Goal: Task Accomplishment & Management: Use online tool/utility

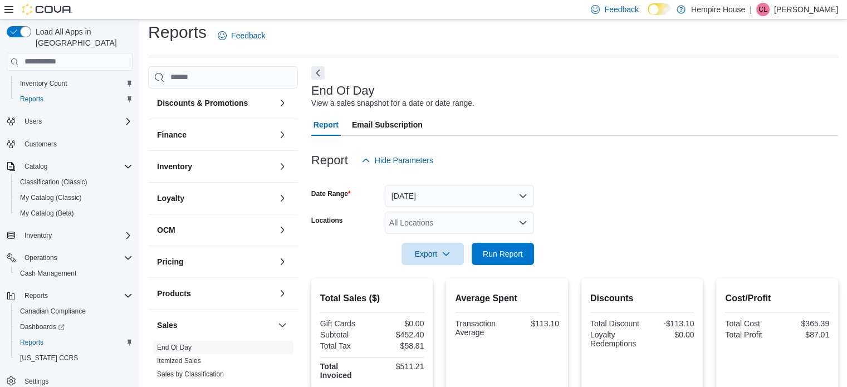
scroll to position [111, 0]
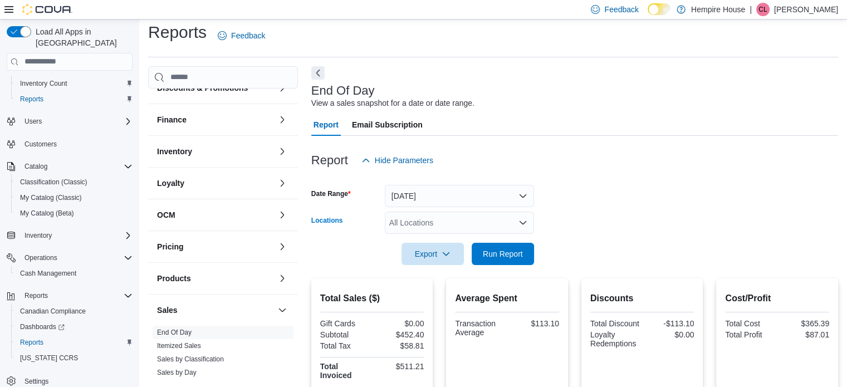
click at [394, 221] on div "All Locations" at bounding box center [459, 223] width 149 height 22
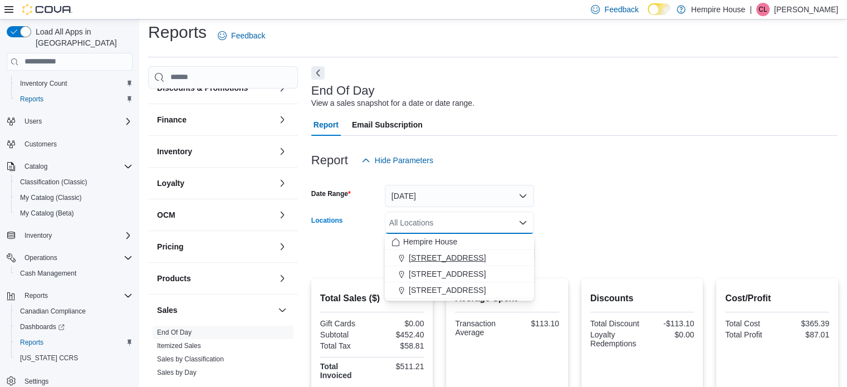
click at [417, 253] on span "[STREET_ADDRESS]" at bounding box center [447, 257] width 77 height 11
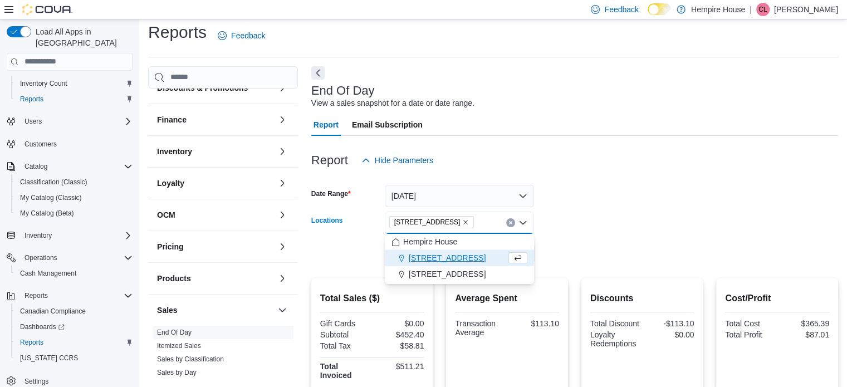
click at [364, 258] on div "Export Run Report" at bounding box center [422, 254] width 223 height 22
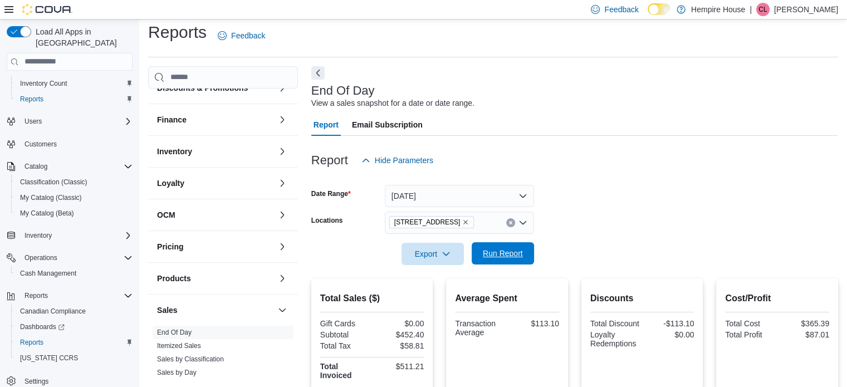
click at [500, 250] on span "Run Report" at bounding box center [503, 253] width 40 height 11
click at [507, 220] on button "Clear input" at bounding box center [510, 222] width 9 height 9
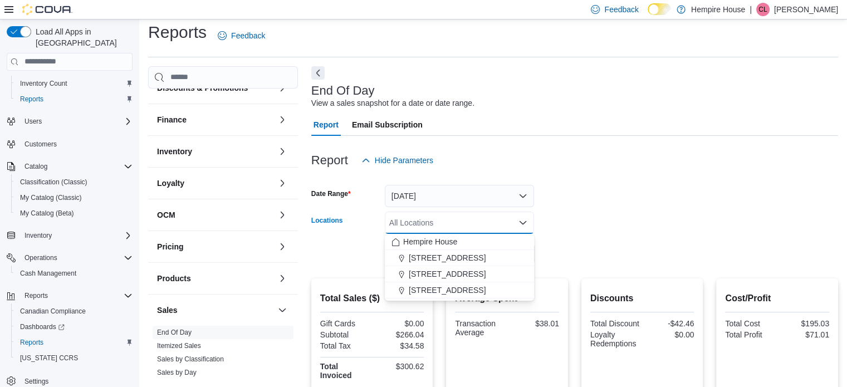
drag, startPoint x: 446, startPoint y: 291, endPoint x: 448, endPoint y: 286, distance: 5.8
click at [446, 289] on span "[STREET_ADDRESS]" at bounding box center [447, 290] width 77 height 11
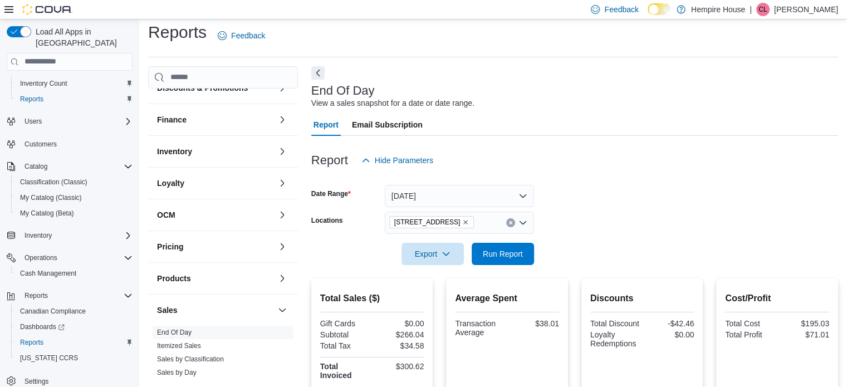
click at [553, 237] on div at bounding box center [574, 238] width 527 height 9
click at [511, 252] on span "Run Report" at bounding box center [503, 253] width 40 height 11
drag, startPoint x: 580, startPoint y: 217, endPoint x: 573, endPoint y: 217, distance: 7.2
click at [578, 217] on form "Date Range [DATE] Locations [STREET_ADDRESS] Export Run Report" at bounding box center [574, 219] width 527 height 94
